Goal: Check status: Check status

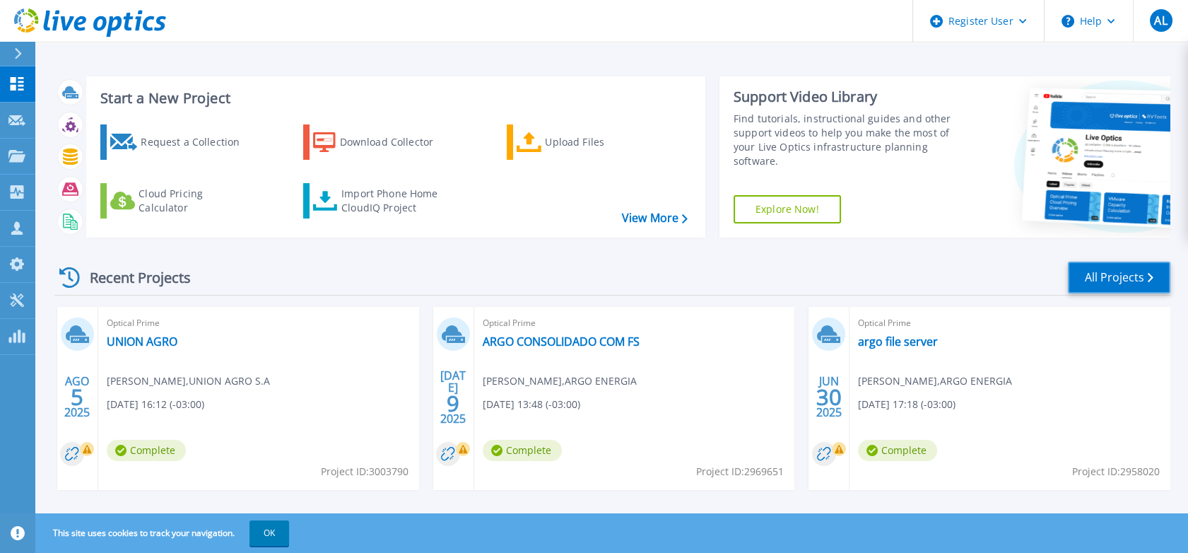
click at [1090, 288] on link "All Projects" at bounding box center [1119, 277] width 102 height 32
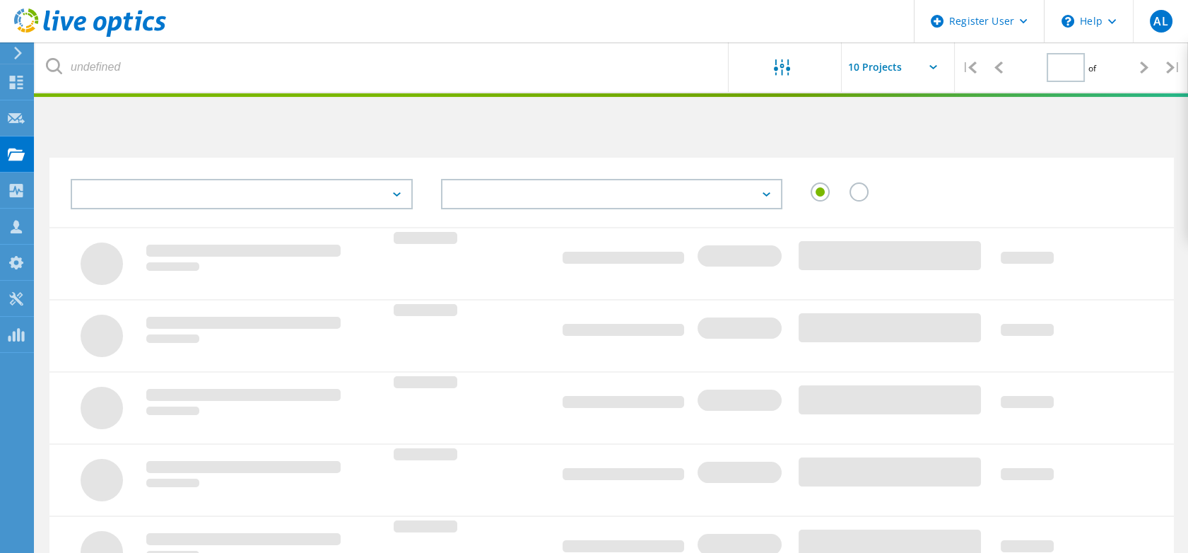
type input "1"
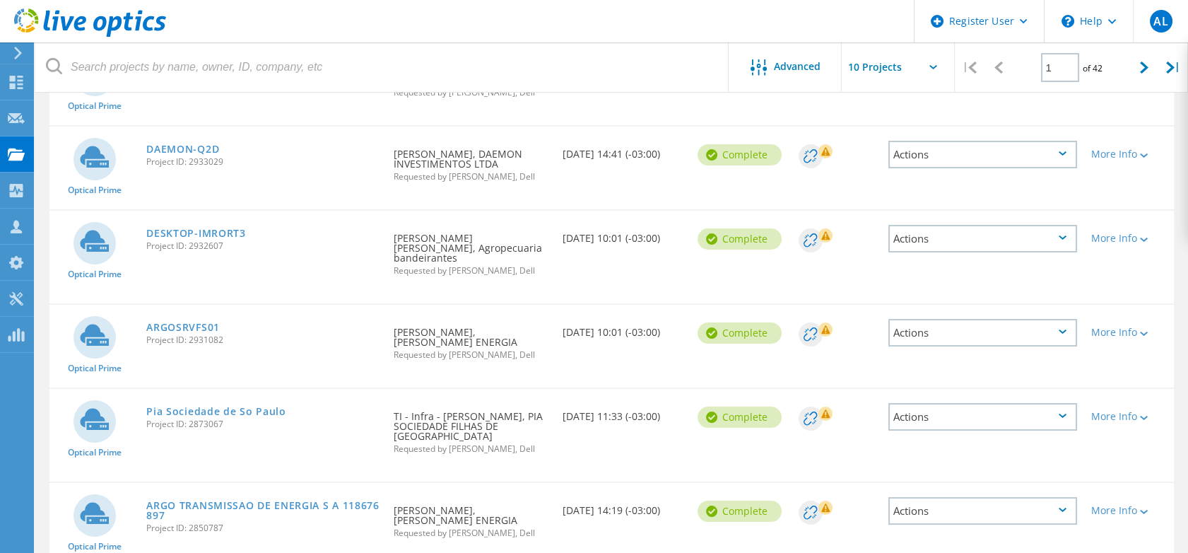
scroll to position [549, 0]
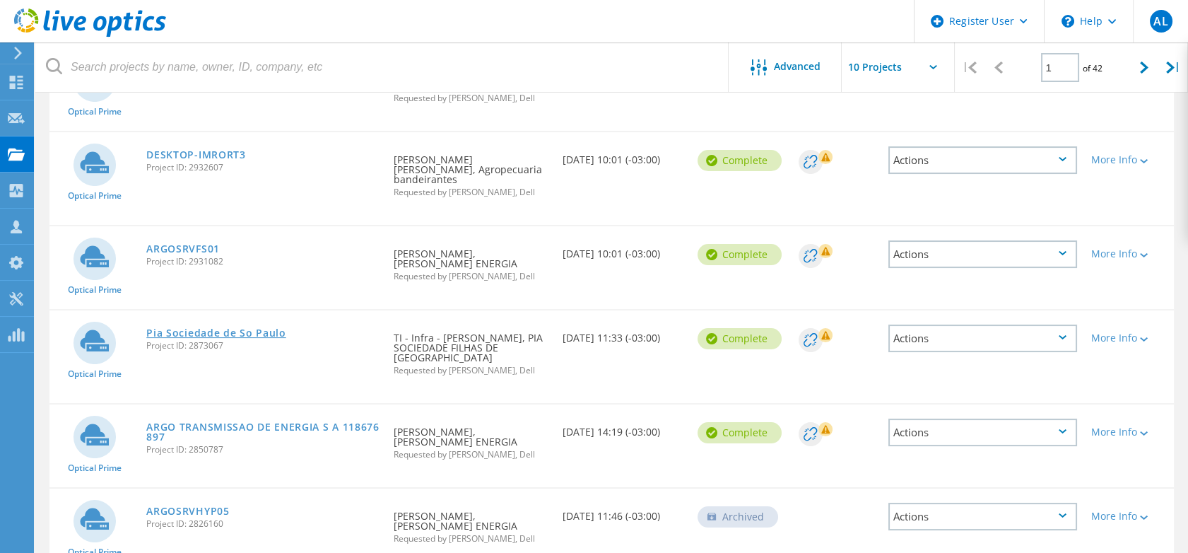
click at [226, 328] on link "Pia Sociedade de So Paulo" at bounding box center [216, 333] width 140 height 10
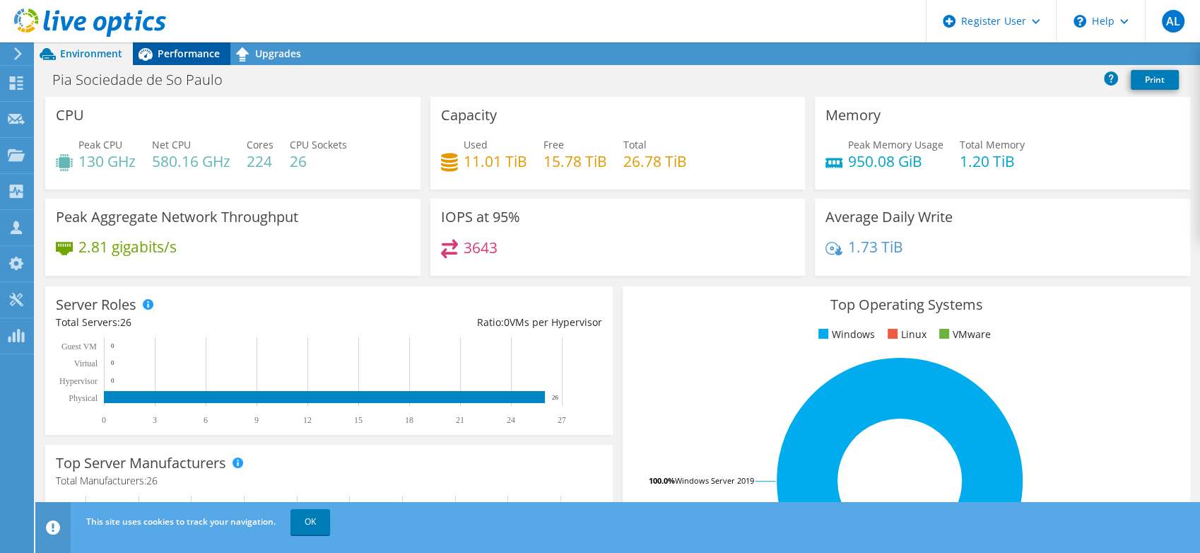
click at [184, 58] on span "Performance" at bounding box center [189, 53] width 62 height 13
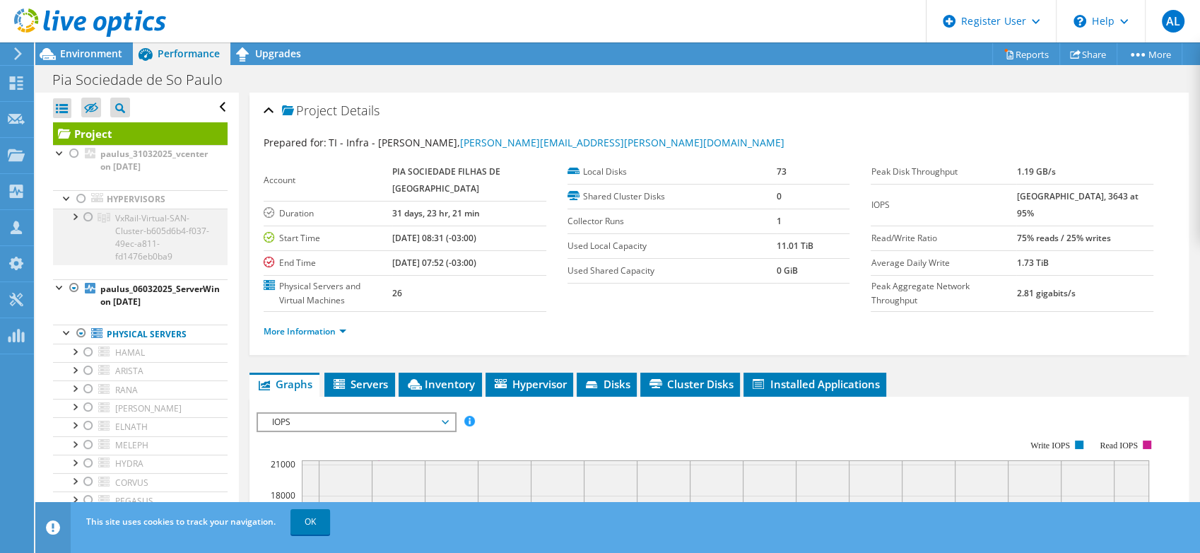
click at [75, 220] on div at bounding box center [74, 215] width 14 height 14
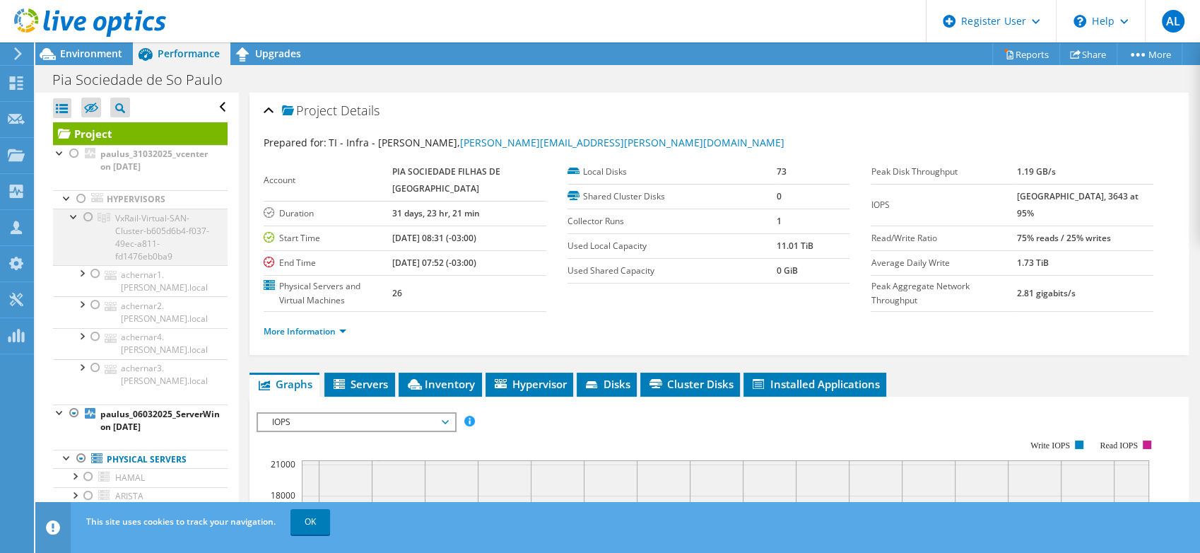
click at [70, 219] on div at bounding box center [74, 215] width 14 height 14
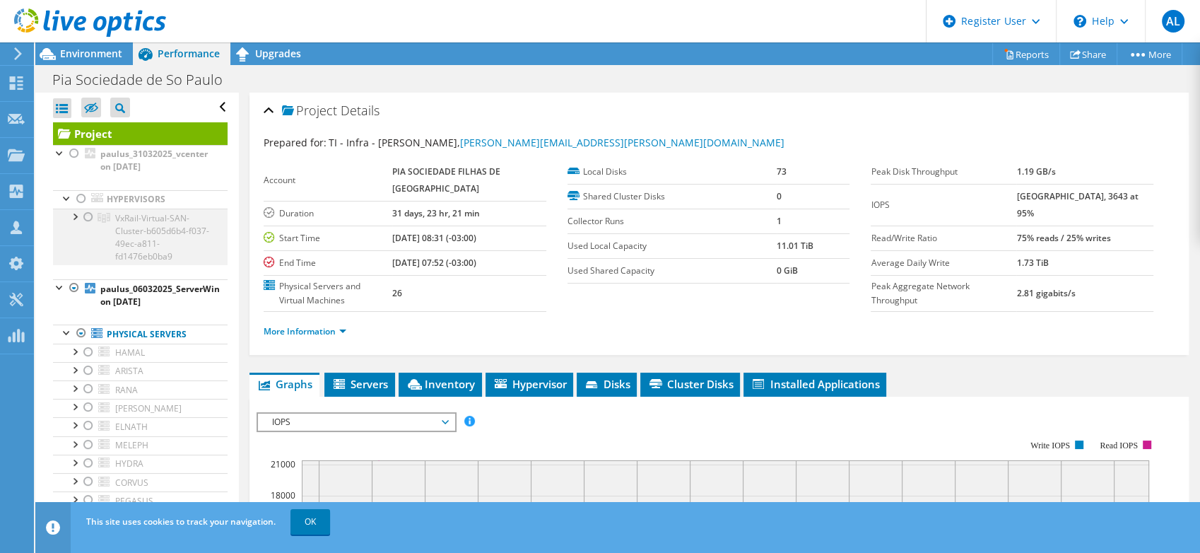
click at [73, 219] on div at bounding box center [74, 215] width 14 height 14
